Goal: Task Accomplishment & Management: Manage account settings

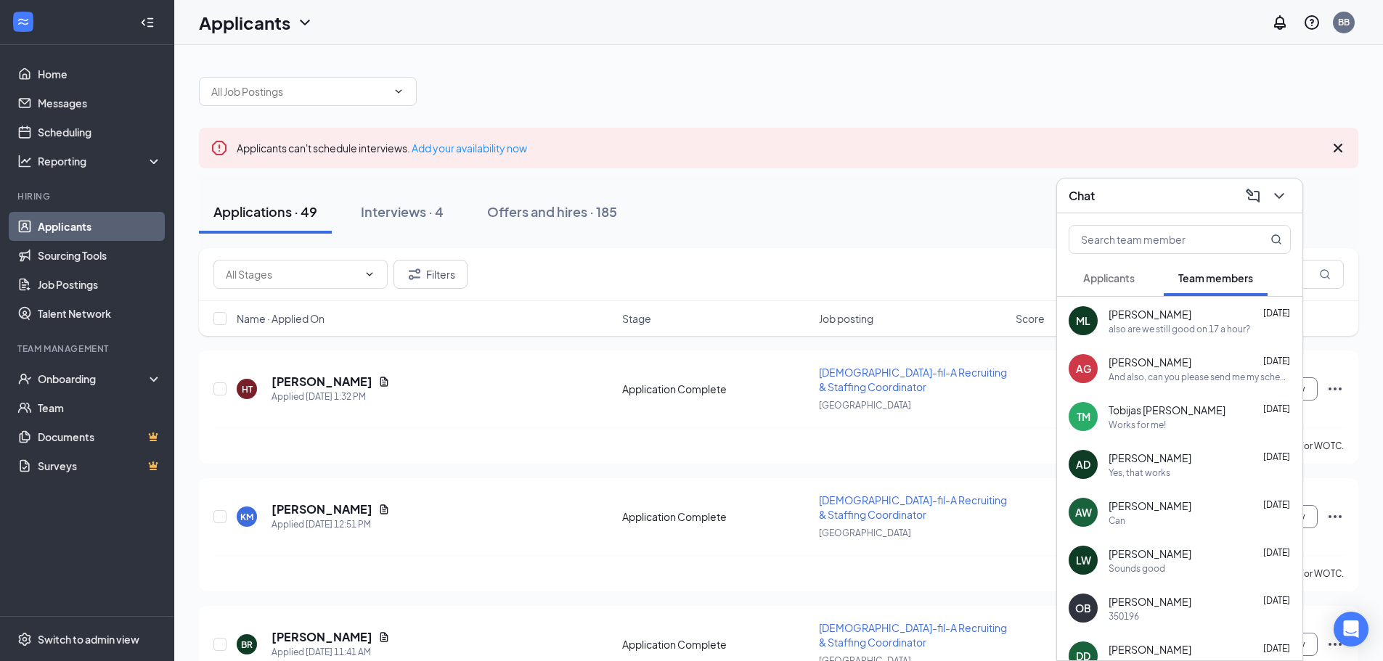
click at [944, 65] on div at bounding box center [778, 84] width 1159 height 44
click at [63, 409] on link "Team" at bounding box center [100, 407] width 124 height 29
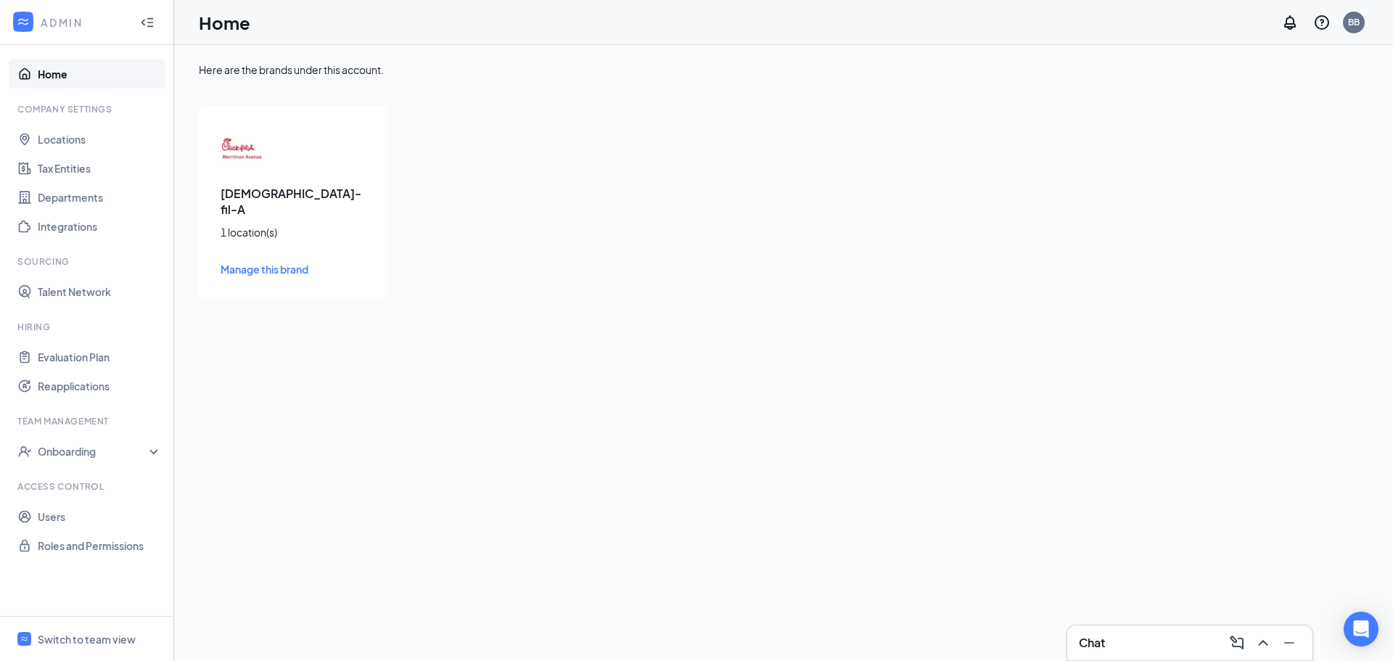
click at [256, 263] on span "Manage this brand" at bounding box center [265, 269] width 88 height 13
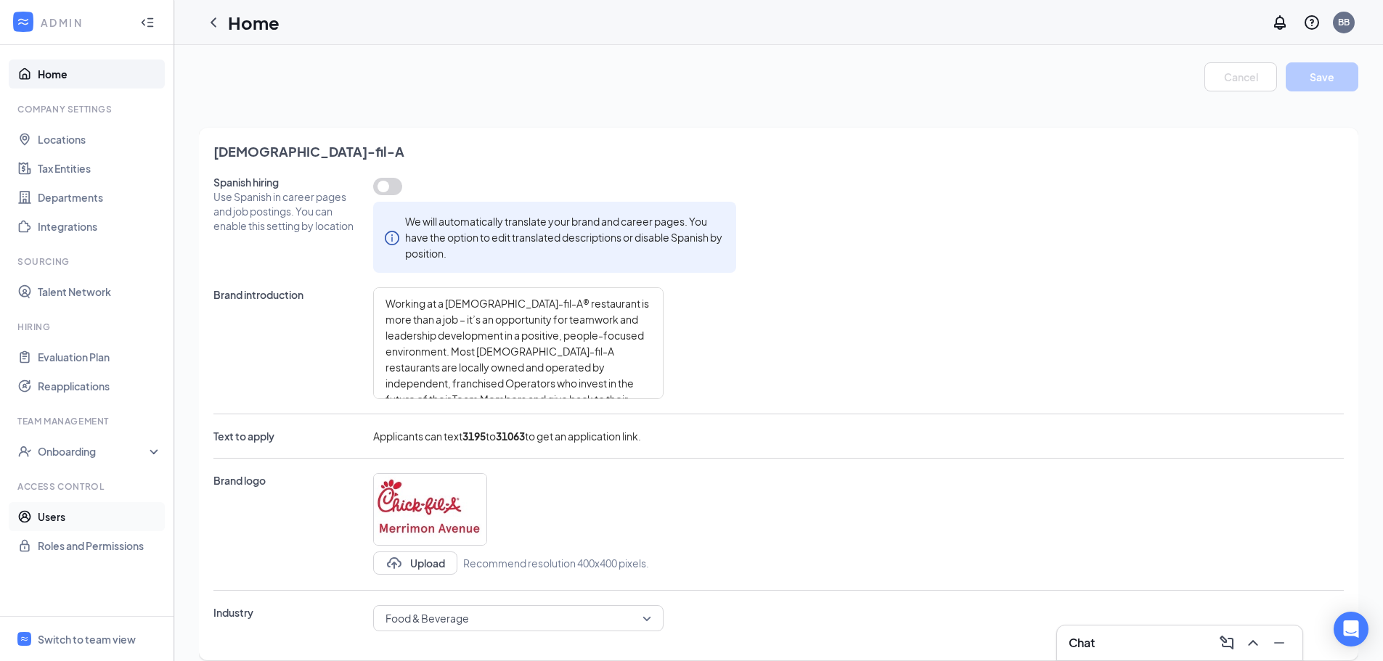
click at [54, 515] on link "Users" at bounding box center [100, 516] width 124 height 29
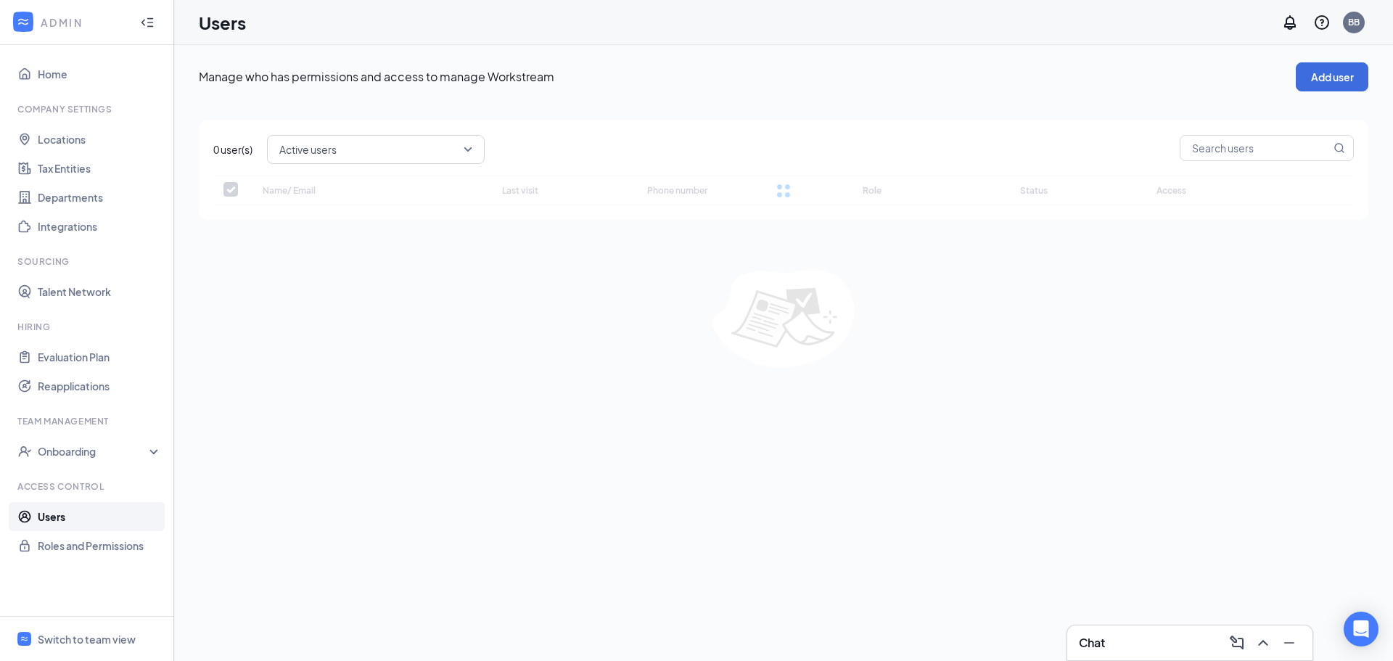
checkbox input "false"
